Goal: Task Accomplishment & Management: Use online tool/utility

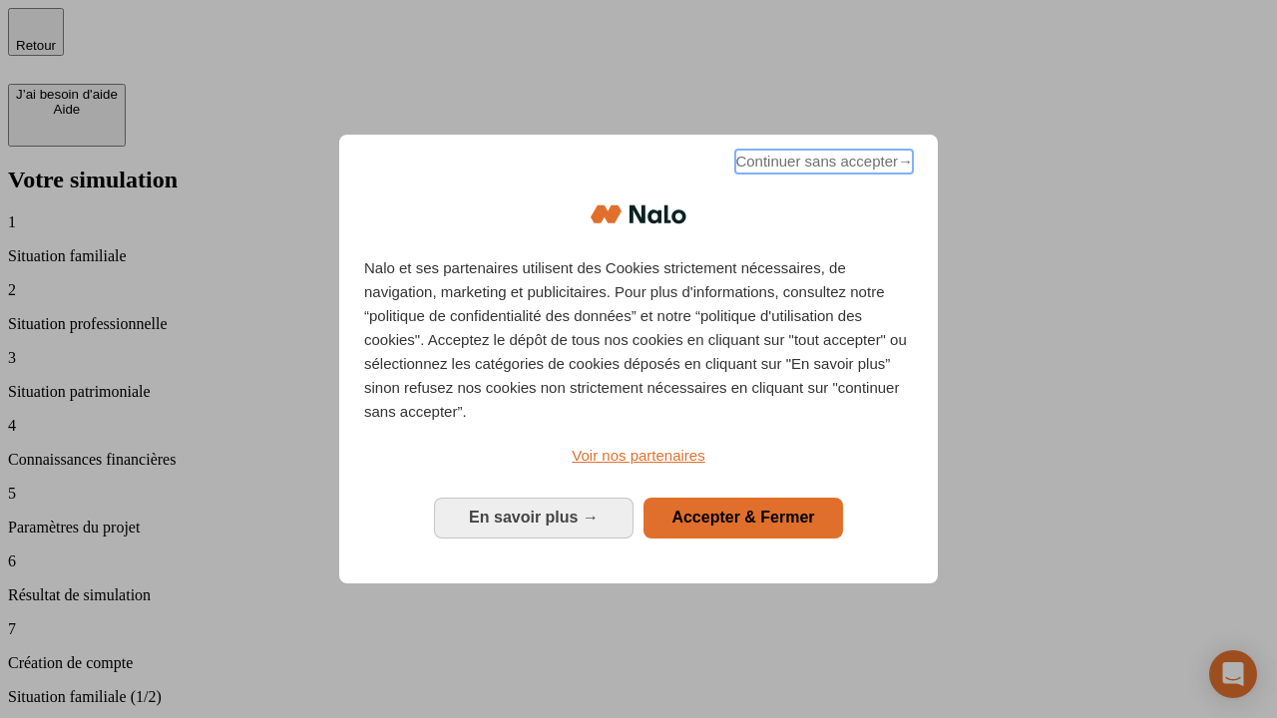
click at [822, 165] on span "Continuer sans accepter →" at bounding box center [824, 162] width 178 height 24
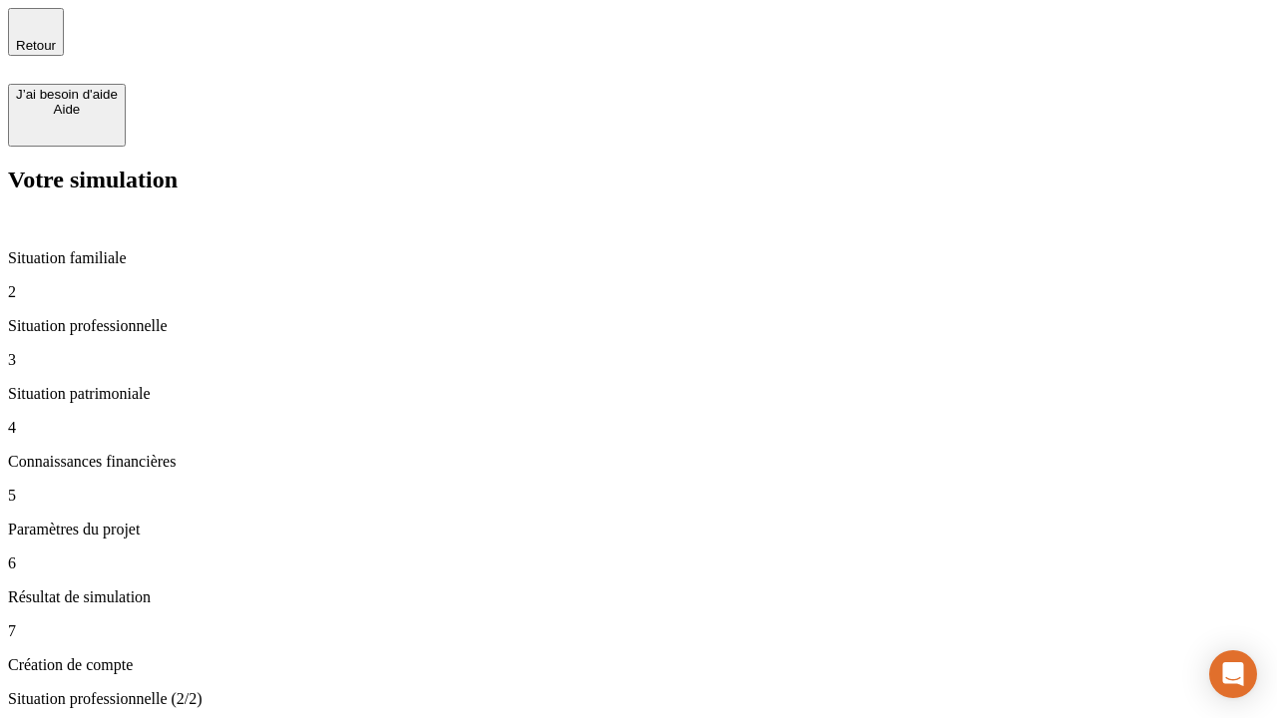
type input "30 000"
type input "0"
type input "1 000"
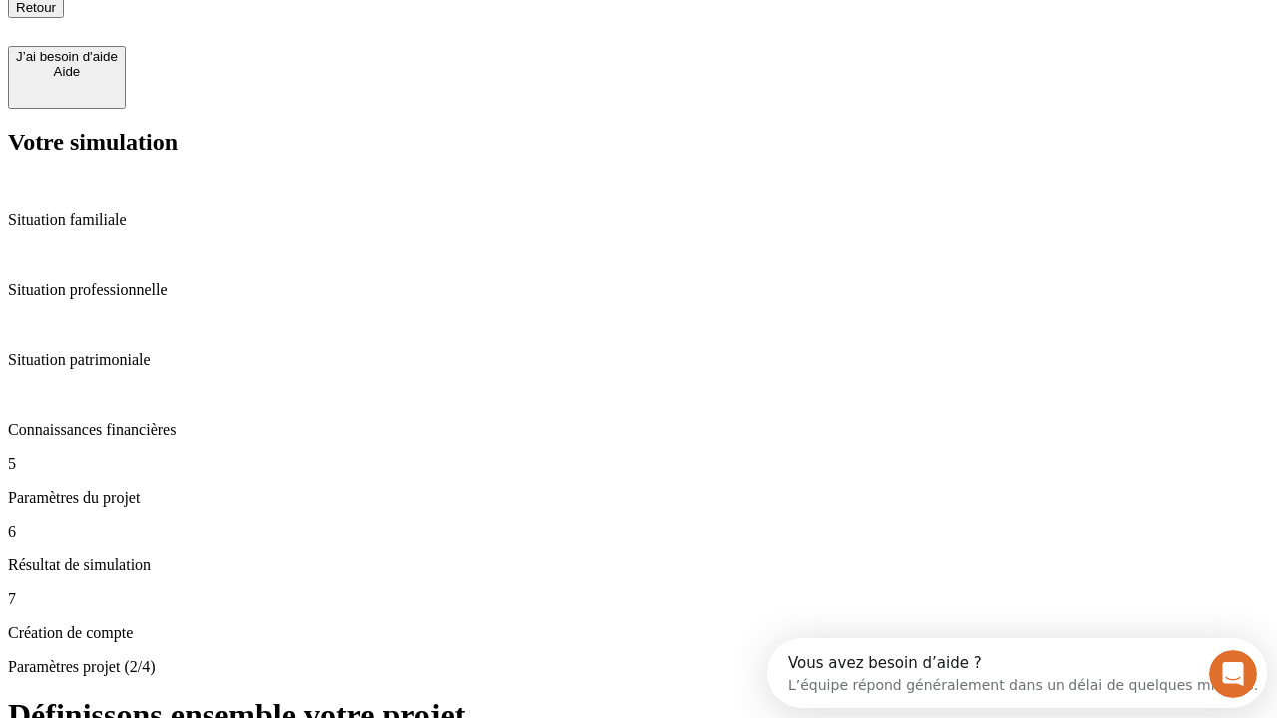
type input "40"
type input "64"
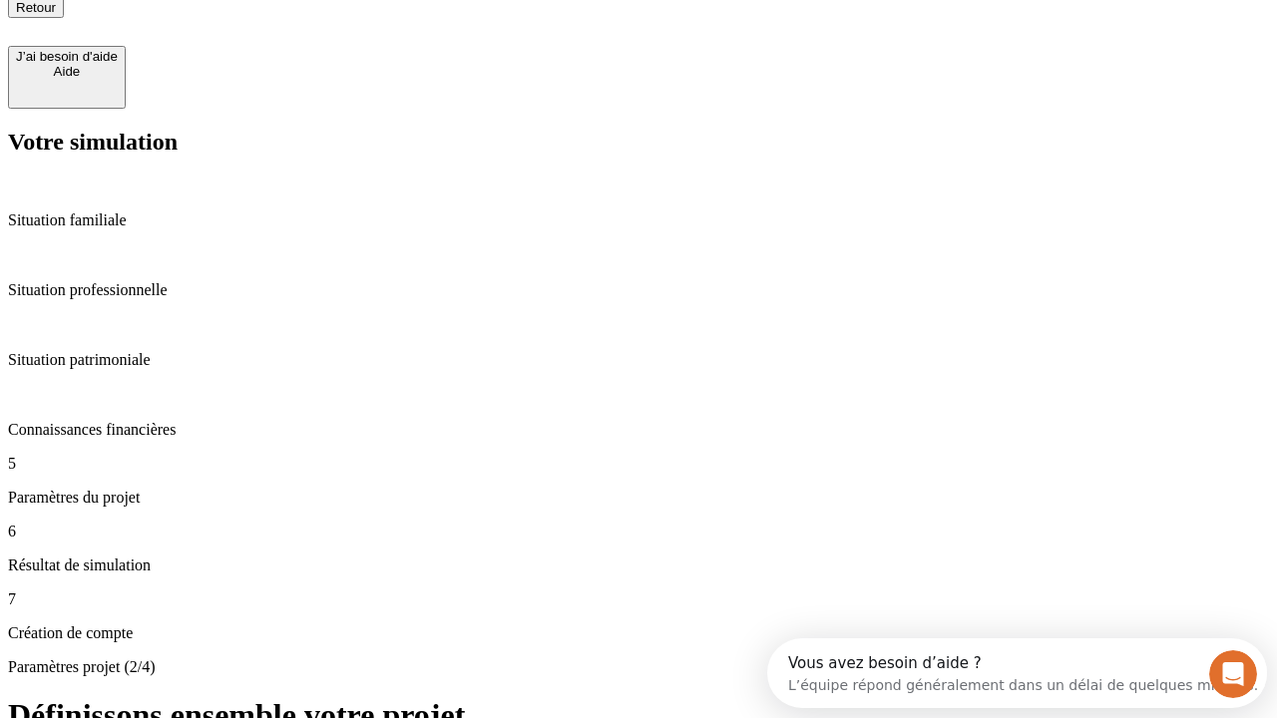
type input "200 000"
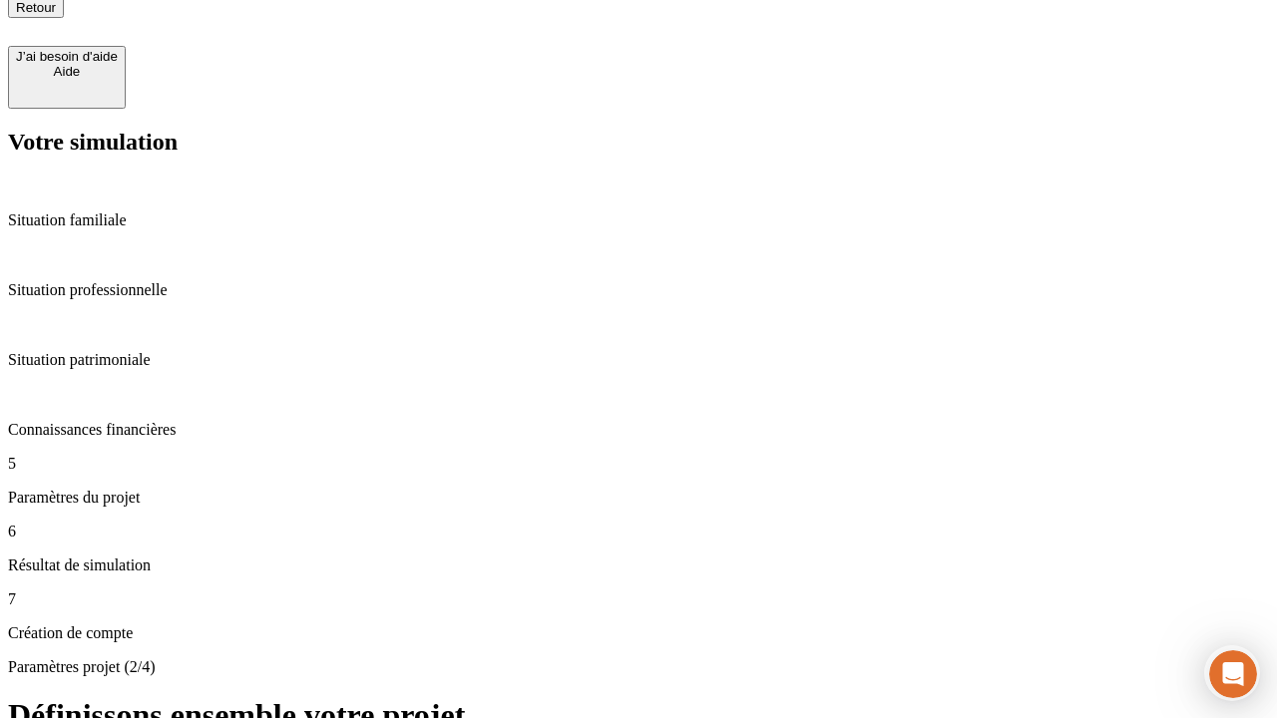
type input "640"
